Goal: Information Seeking & Learning: Learn about a topic

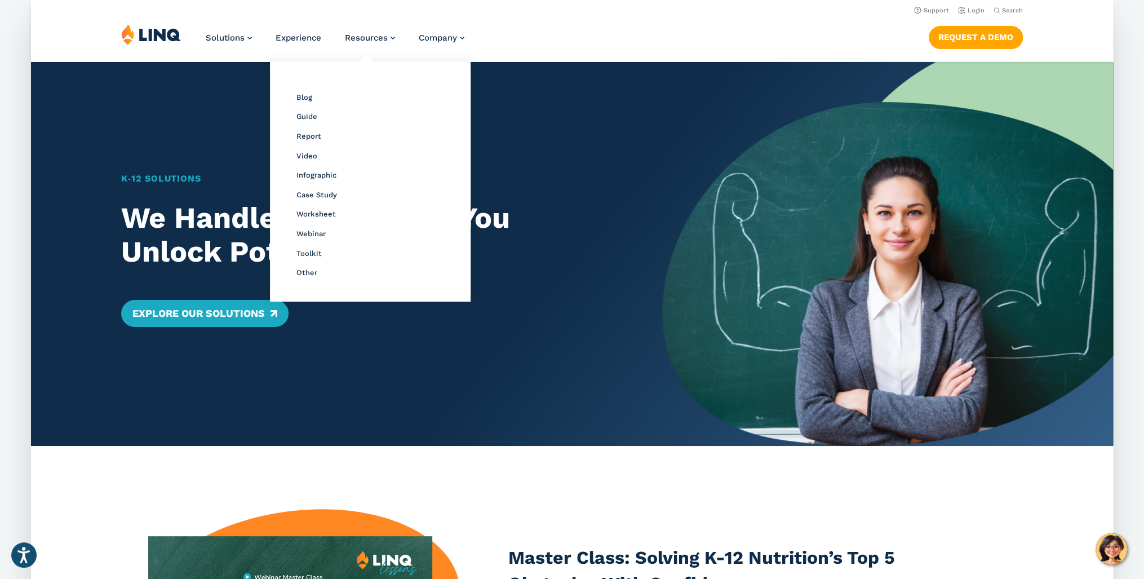
click at [363, 45] on li "Resources Resource Library Blog Guide Report Video Infographic Case Study Works…" at bounding box center [370, 42] width 50 height 37
click at [364, 38] on span "Resources" at bounding box center [366, 38] width 43 height 10
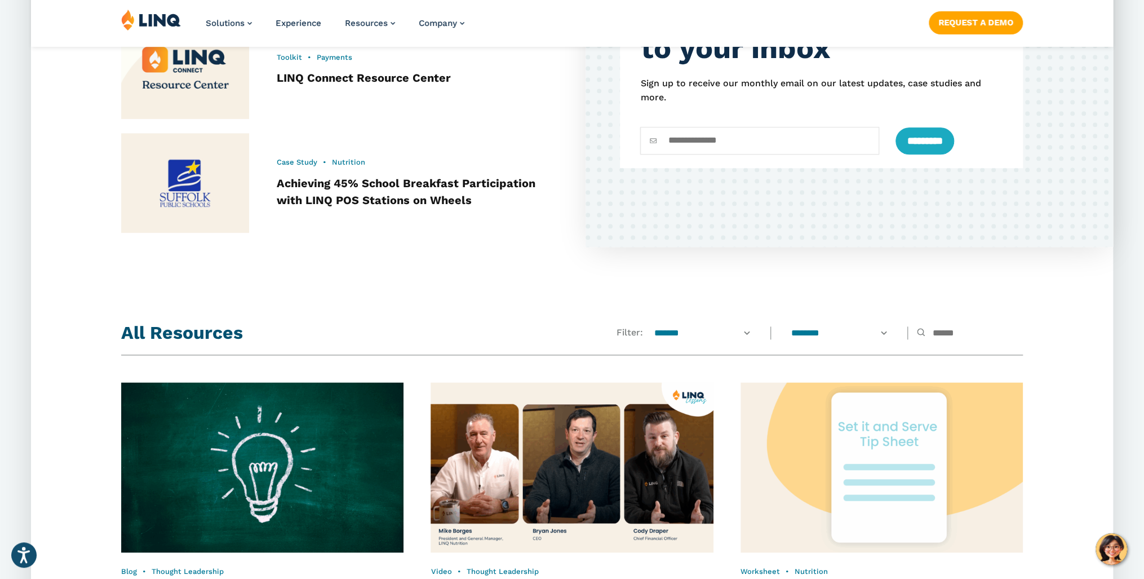
scroll to position [992, 0]
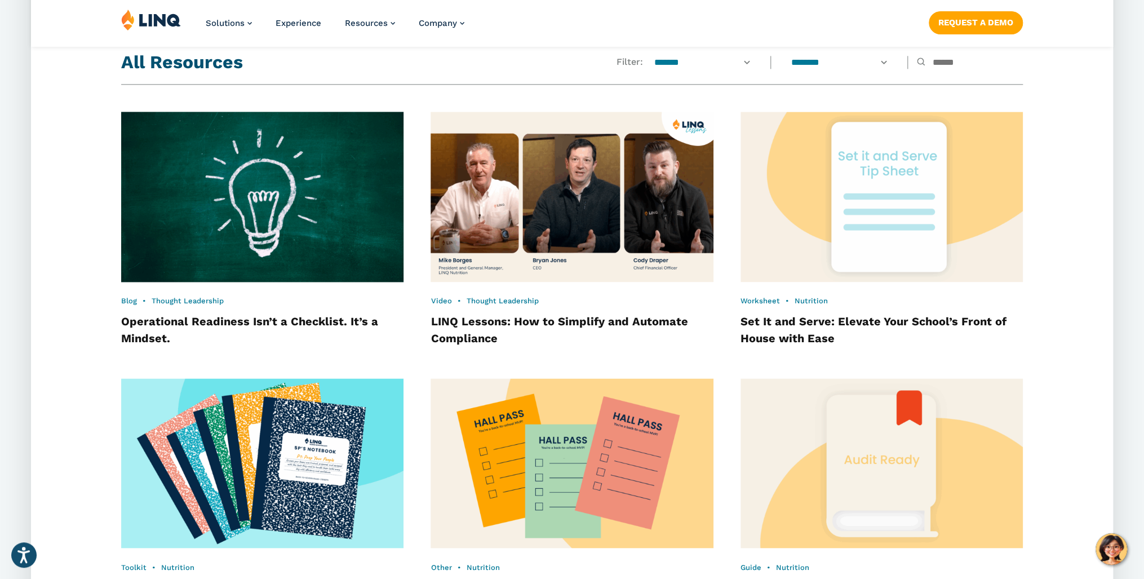
click at [320, 220] on img at bounding box center [262, 196] width 311 height 187
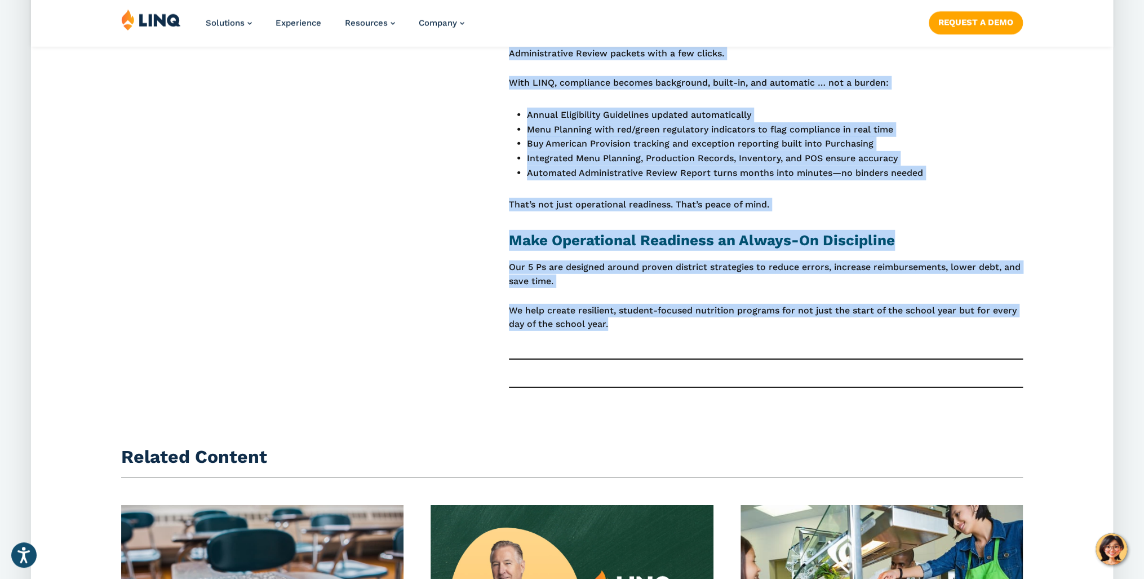
scroll to position [2164, 0]
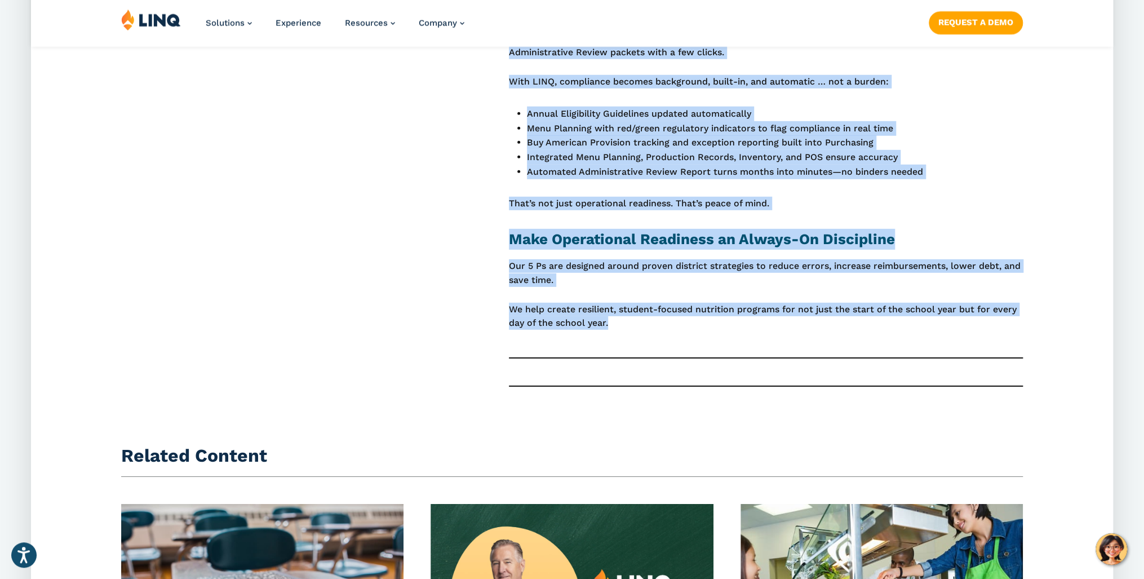
drag, startPoint x: 119, startPoint y: 212, endPoint x: 709, endPoint y: 356, distance: 607.0
copy article "Lore | Ipsumdo Sitametcon Adipiscinge Seddoeius Tem’i u Laboreetd. Ma’a e Admin…"
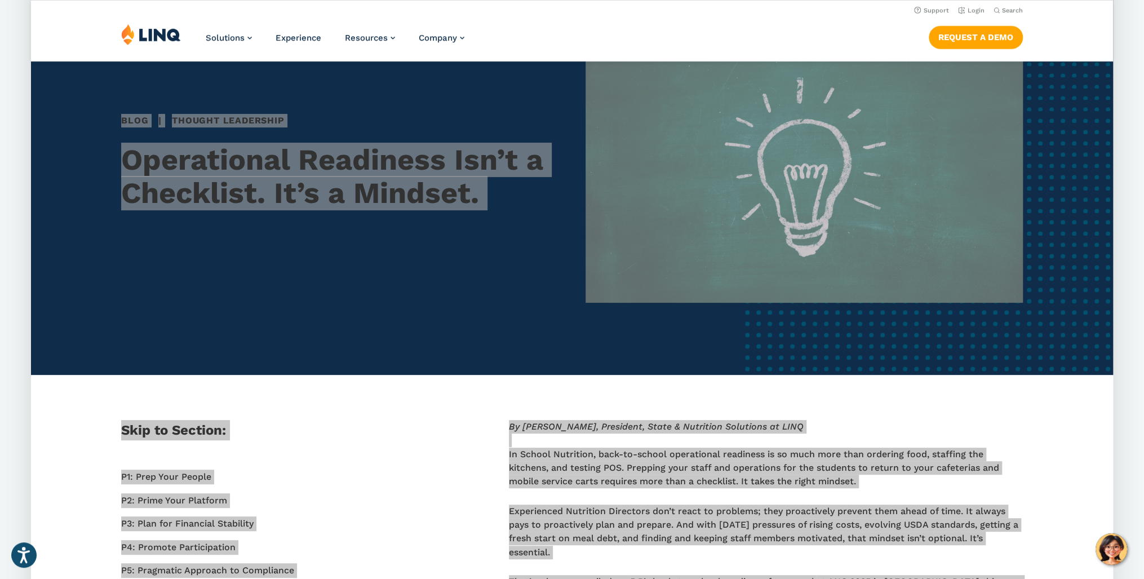
scroll to position [45, 0]
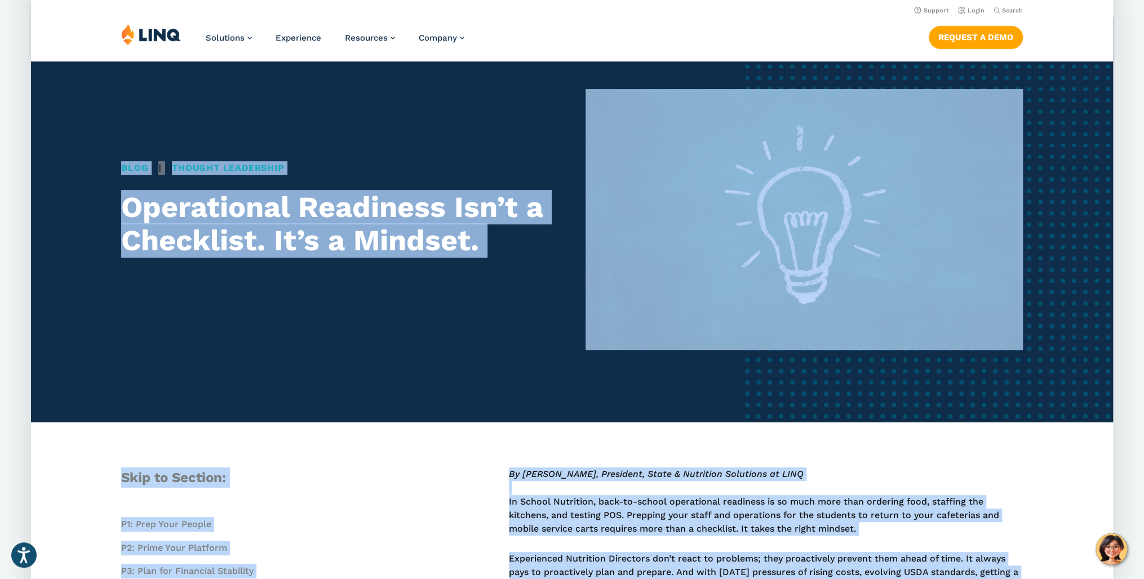
click at [582, 280] on div "Blog | Thought Leadership Operational Readiness Isn’t a Checklist. It’s a Minds…" at bounding box center [572, 219] width 902 height 261
